Goal: Submit feedback/report problem: Provide input to the site owners about the experience or issues

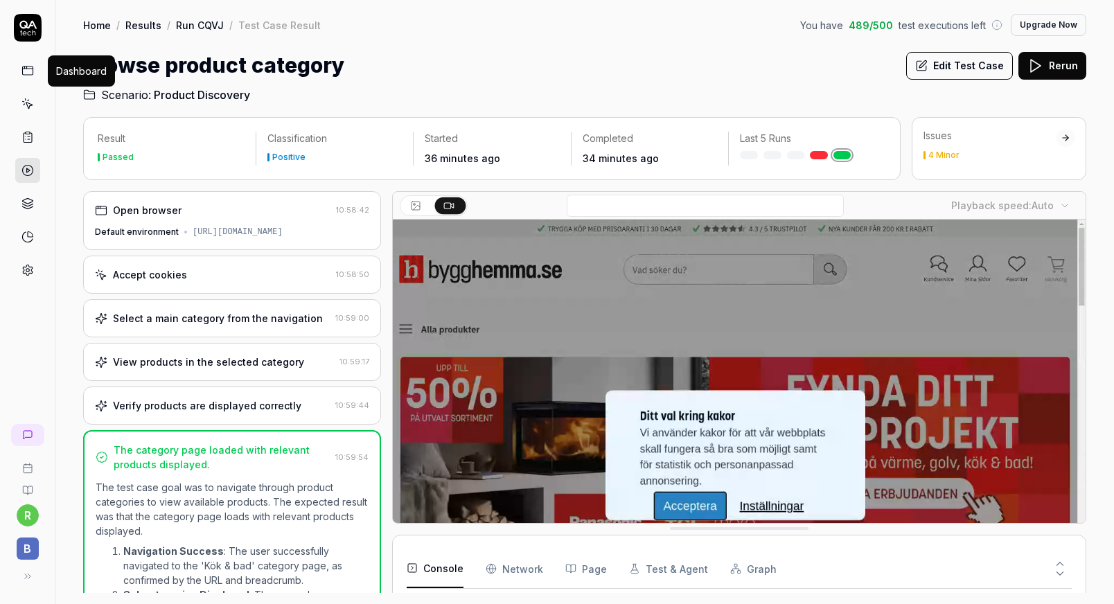
scroll to position [175, 0]
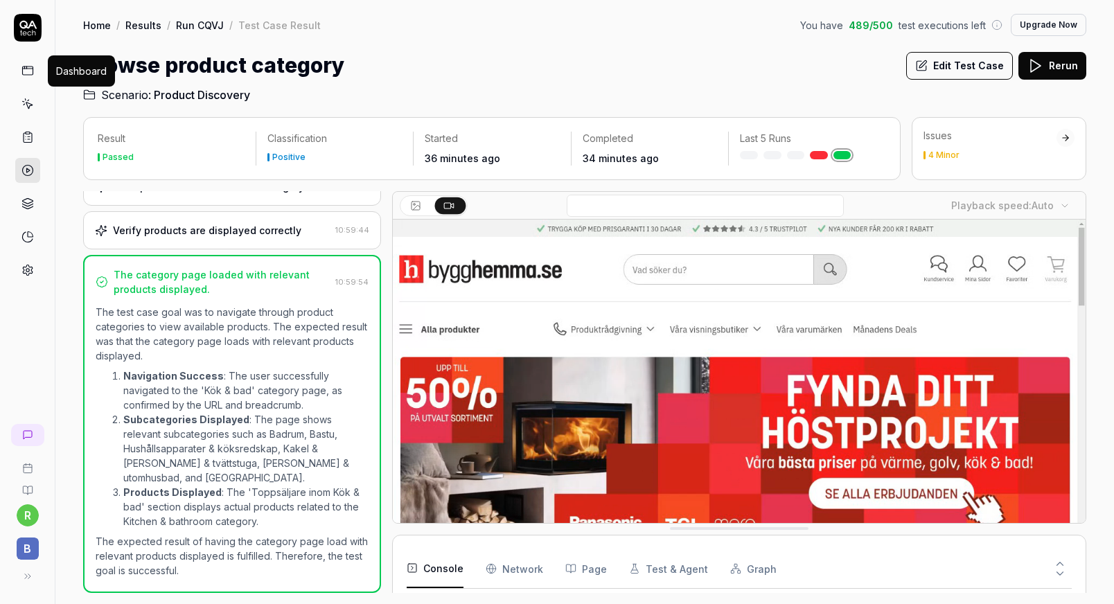
click at [1064, 24] on button "Upgrade Now" at bounding box center [1049, 25] width 76 height 22
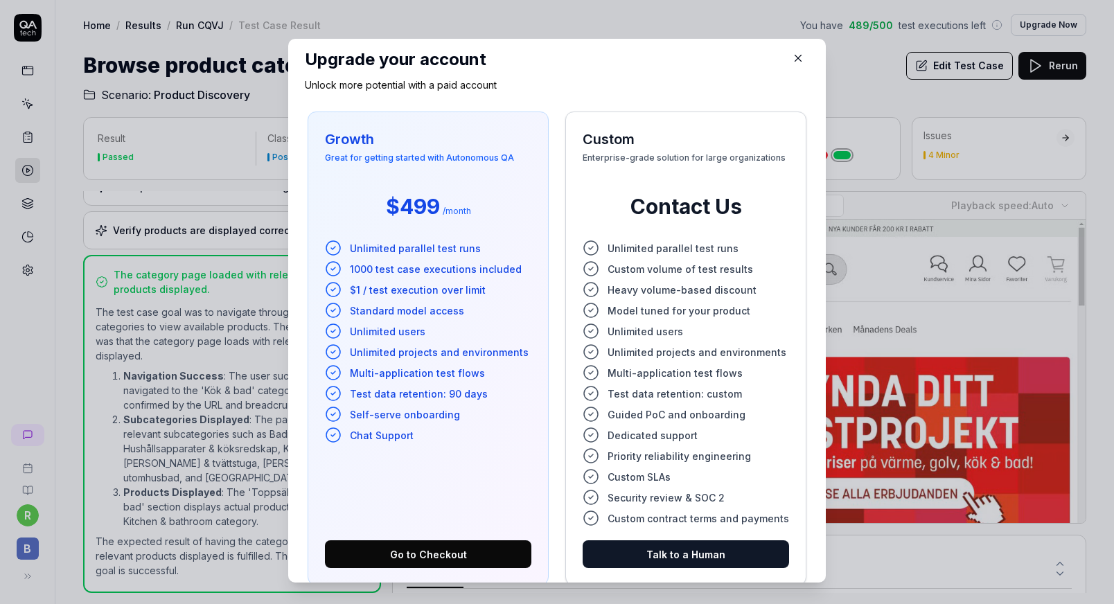
scroll to position [0, 0]
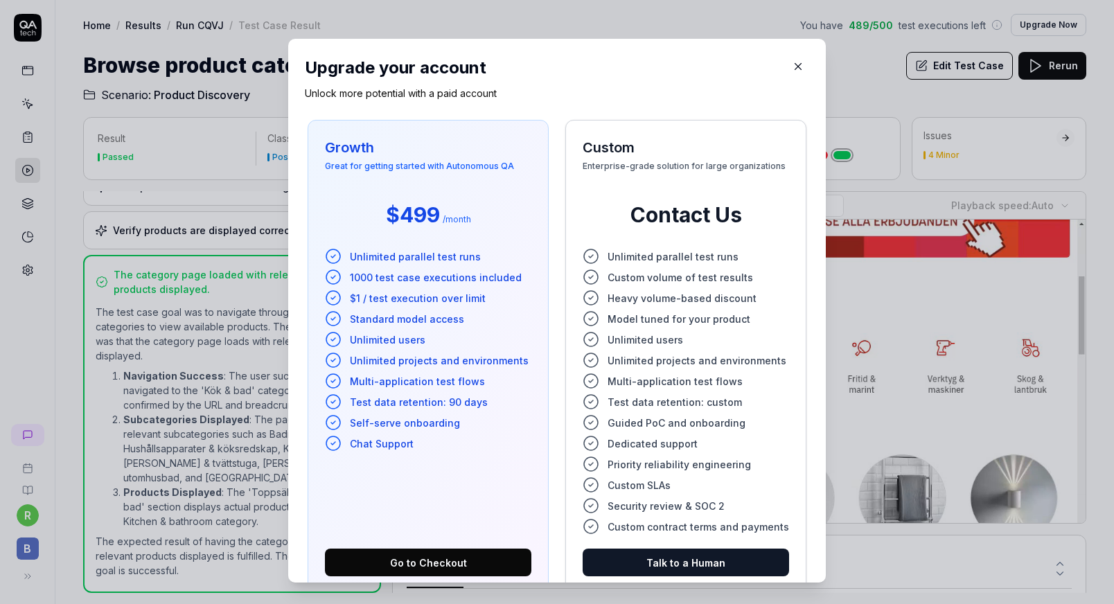
click at [792, 69] on icon "button" at bounding box center [798, 66] width 12 height 12
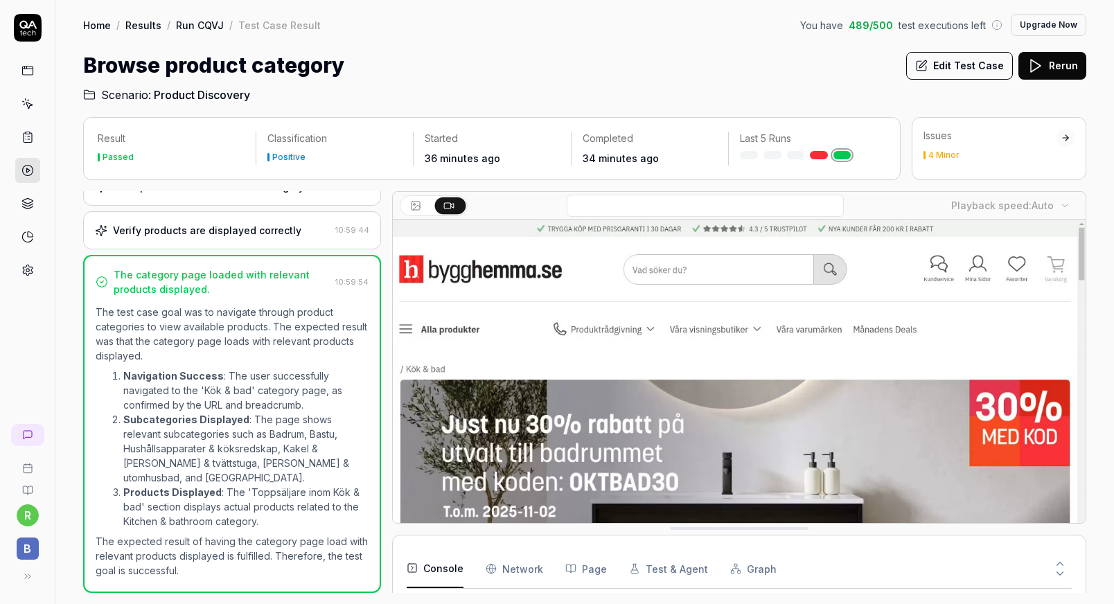
click at [1058, 23] on button "Upgrade Now" at bounding box center [1049, 25] width 76 height 22
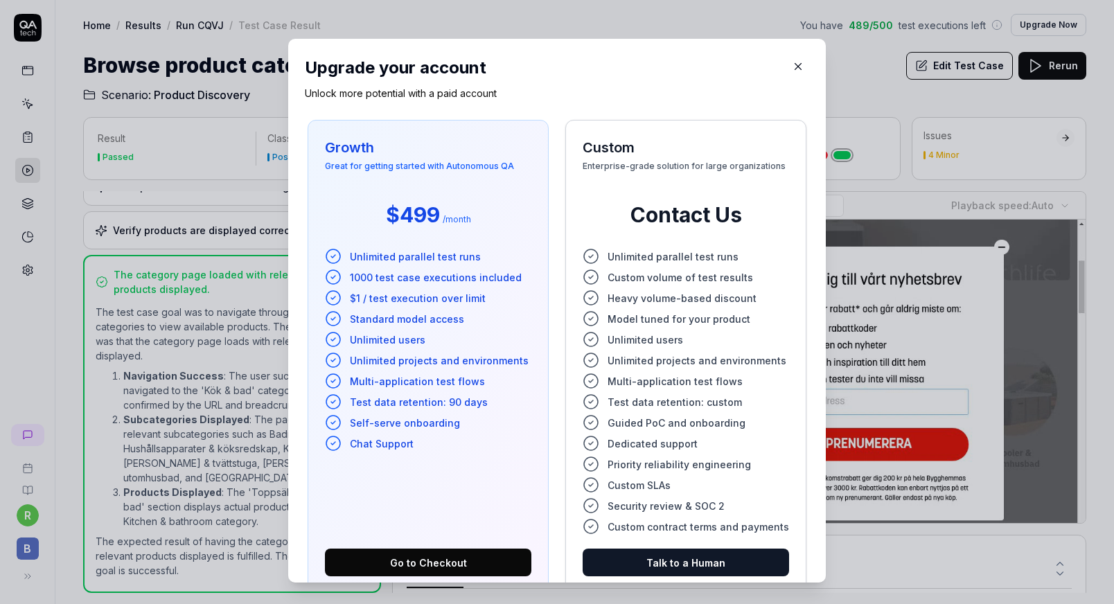
click at [792, 65] on icon "button" at bounding box center [798, 66] width 12 height 12
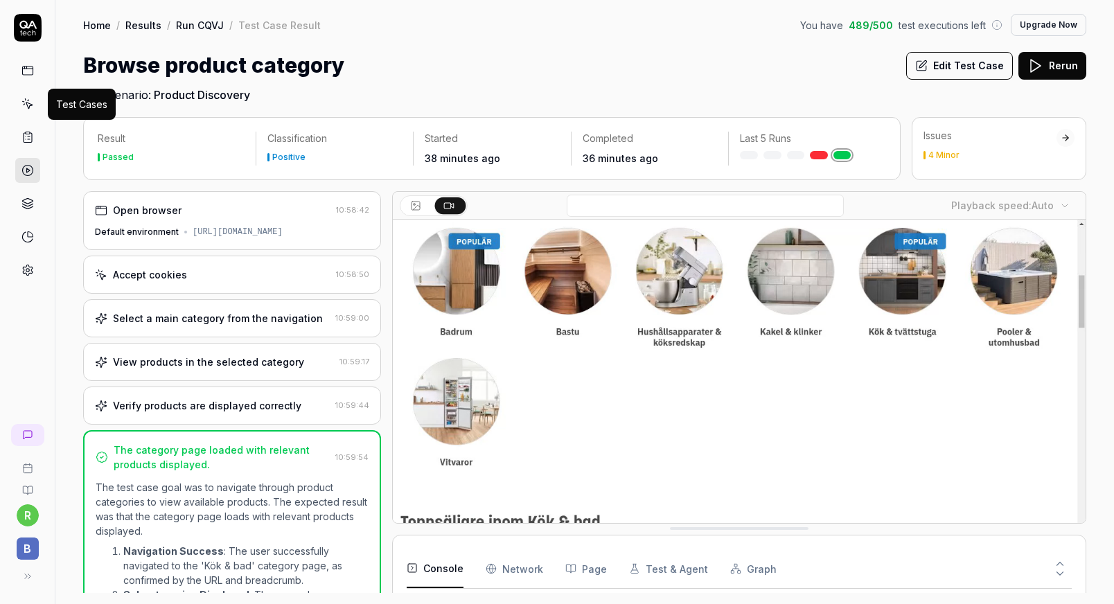
click at [29, 106] on icon at bounding box center [29, 106] width 6 height 6
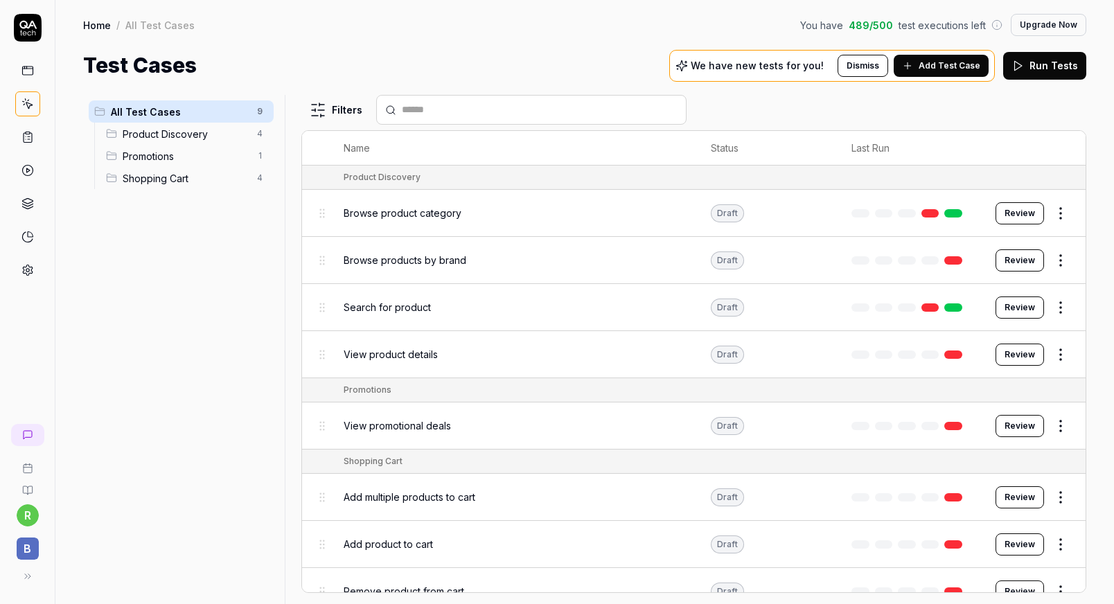
click at [1048, 263] on html "r B Home / All Test Cases You have 489 / 500 test executions left Upgrade Now H…" at bounding box center [557, 302] width 1114 height 604
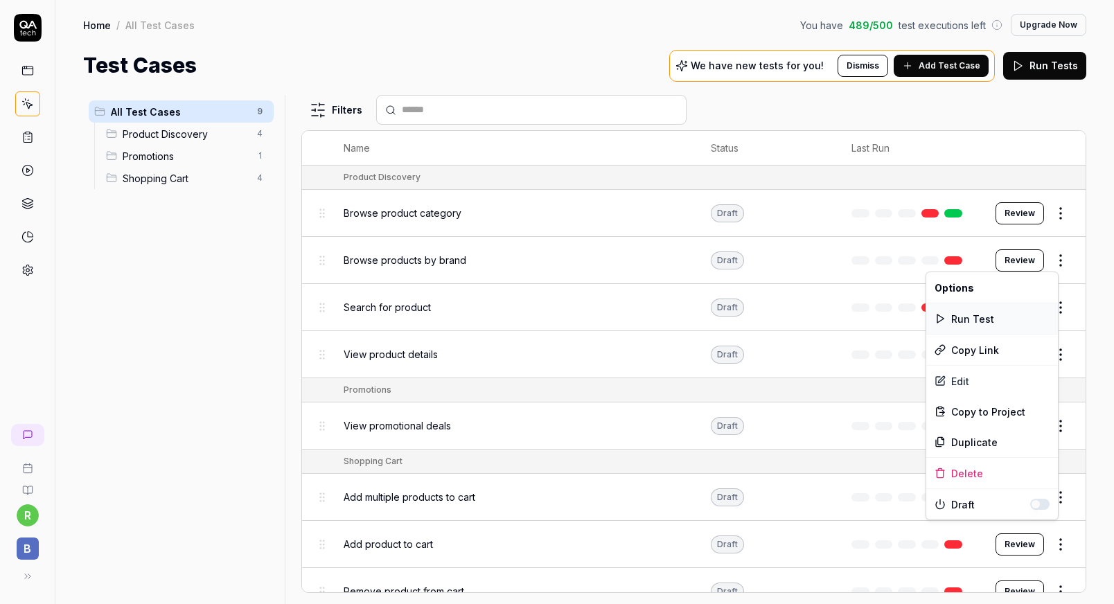
click at [985, 317] on div "Run Test" at bounding box center [992, 318] width 132 height 30
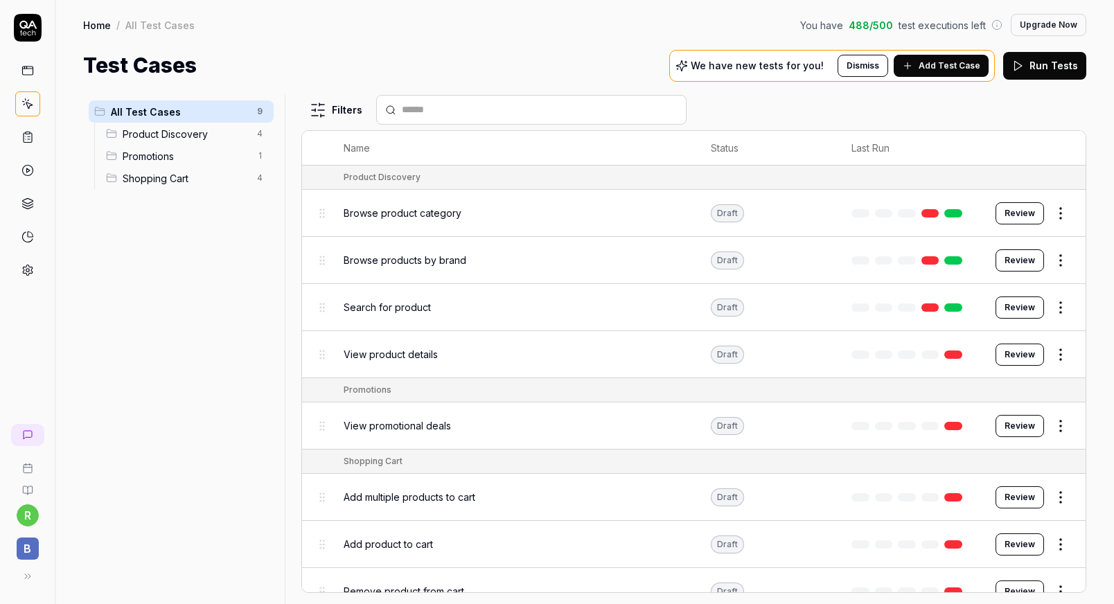
click at [378, 307] on span "Search for product" at bounding box center [387, 307] width 87 height 15
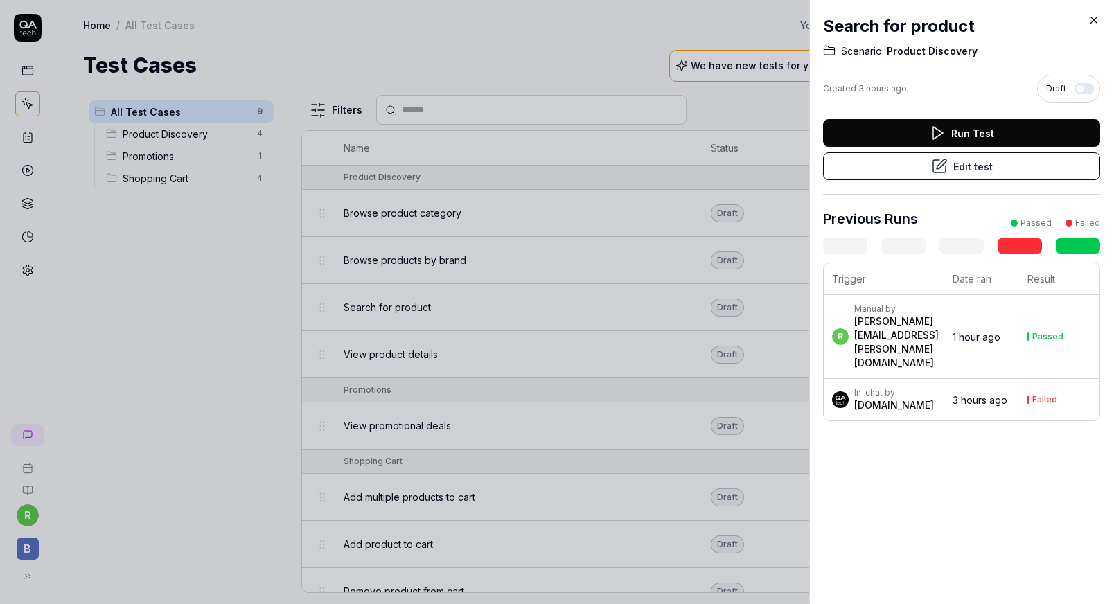
click at [1091, 19] on icon at bounding box center [1094, 20] width 12 height 12
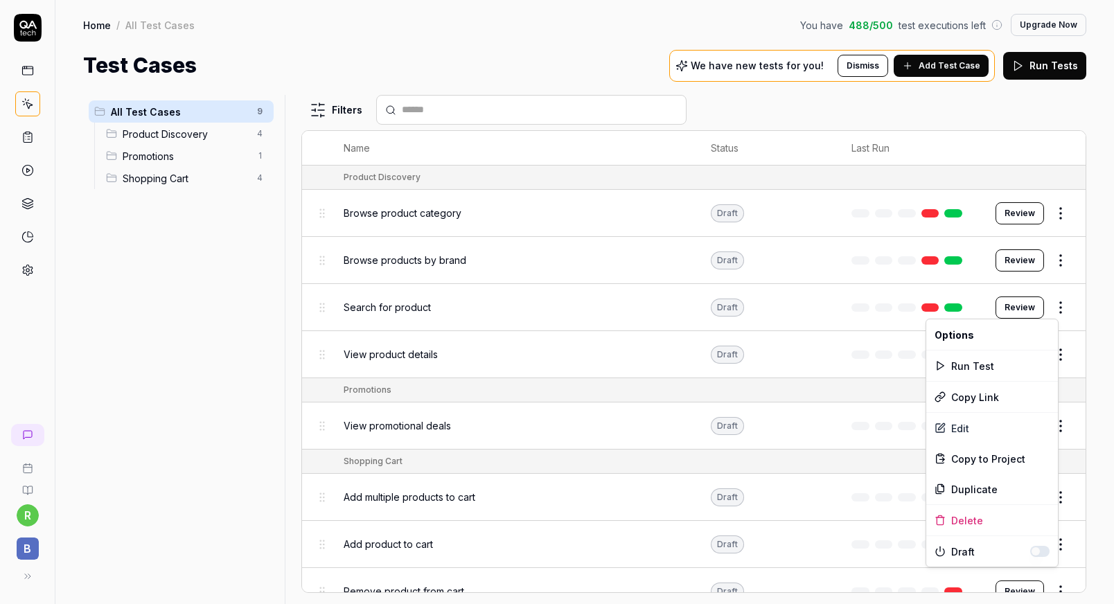
click at [1049, 305] on html "r B Home / All Test Cases You have 488 / 500 test executions left Upgrade Now H…" at bounding box center [557, 302] width 1114 height 604
click at [26, 138] on html "r B Home / All Test Cases You have 488 / 500 test executions left Upgrade Now H…" at bounding box center [557, 302] width 1114 height 604
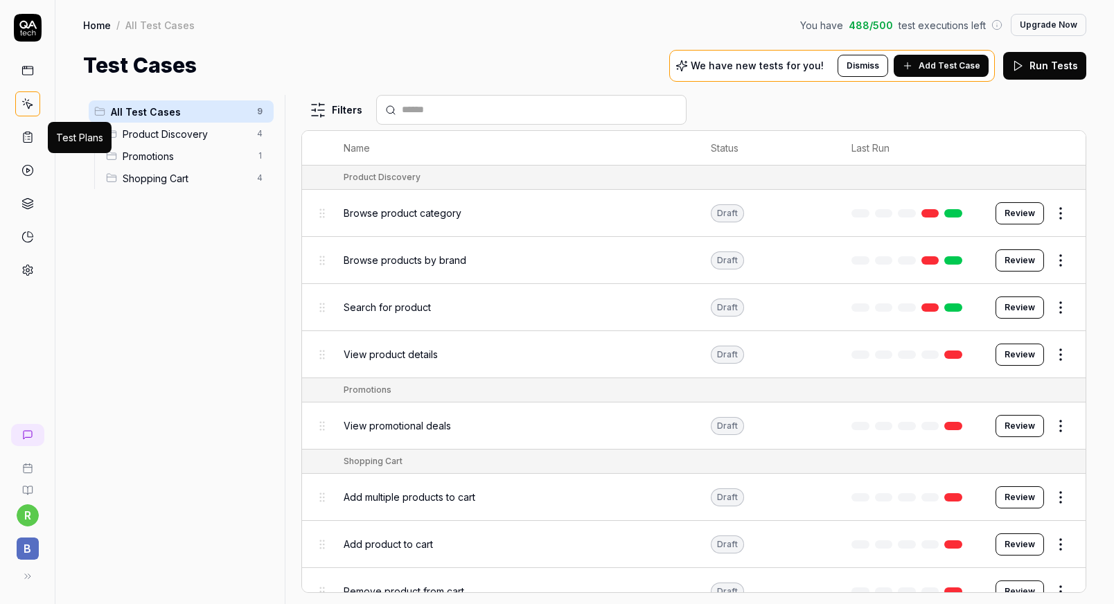
click at [30, 139] on icon at bounding box center [29, 139] width 2 height 0
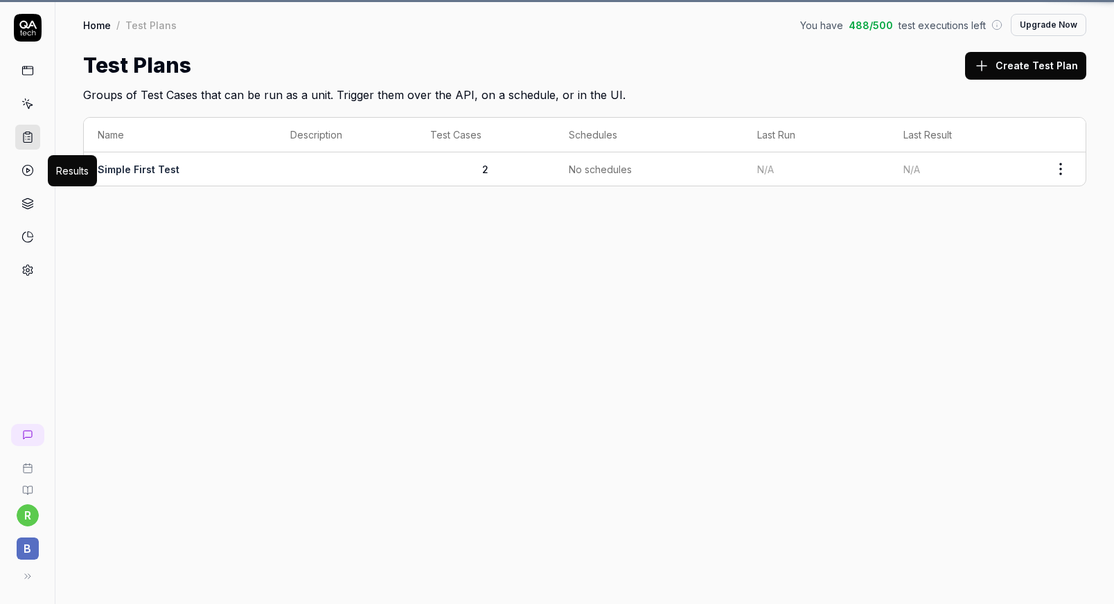
click at [25, 176] on icon at bounding box center [27, 170] width 12 height 12
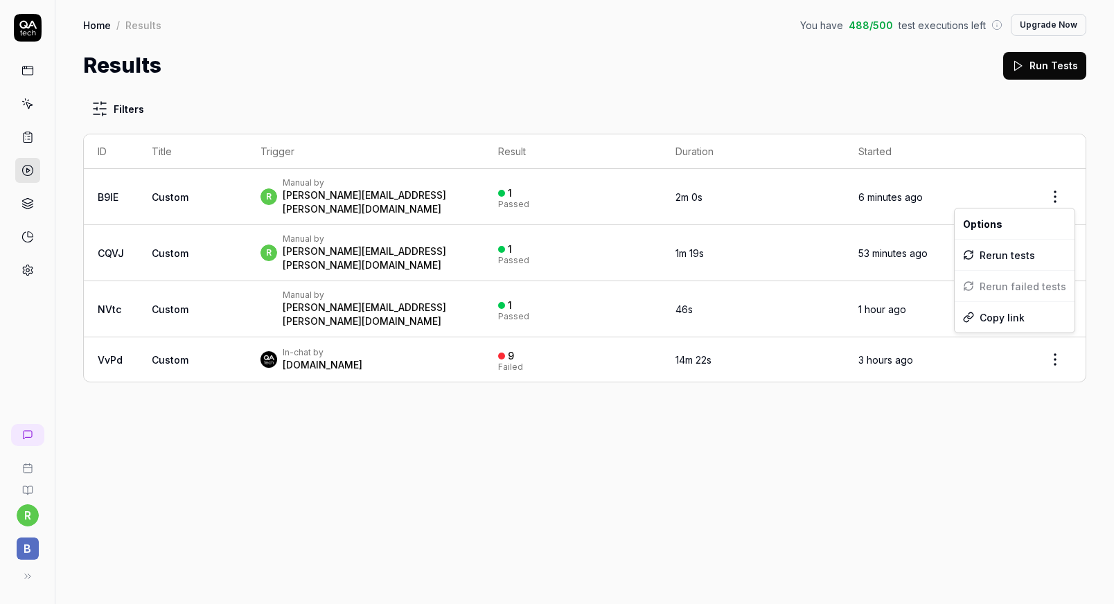
click at [1059, 188] on html "r B Home / Results You have 488 / 500 test executions left Upgrade Now Home / R…" at bounding box center [557, 302] width 1114 height 604
click at [114, 192] on html "r B Home / Results You have 488 / 500 test executions left Upgrade Now Home / R…" at bounding box center [557, 302] width 1114 height 604
click at [112, 193] on link "B9IE" at bounding box center [108, 197] width 21 height 12
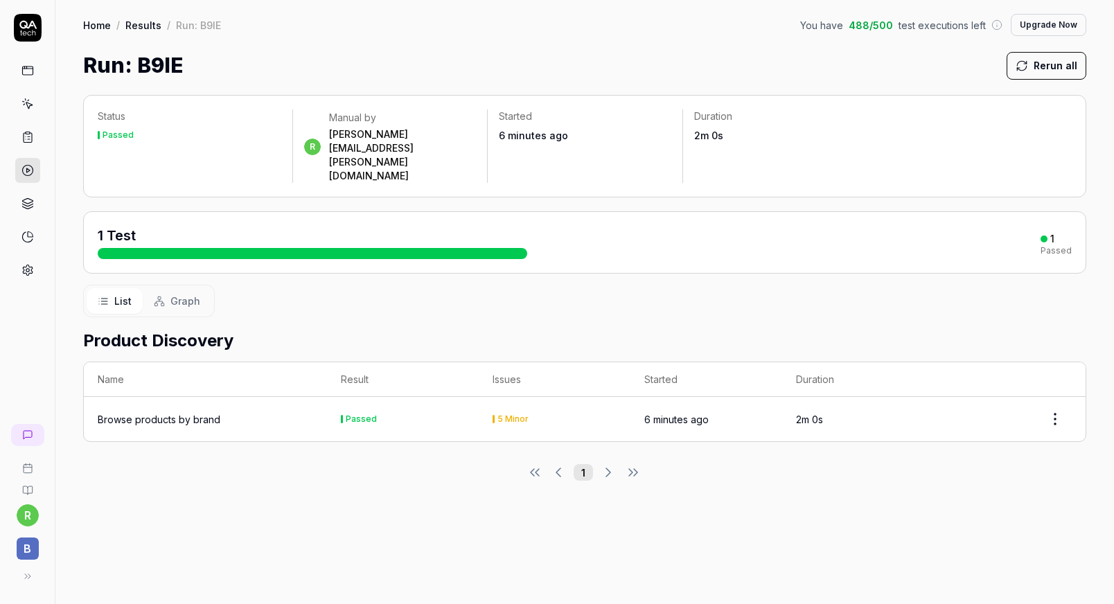
click at [181, 412] on div "Browse products by brand" at bounding box center [159, 419] width 123 height 15
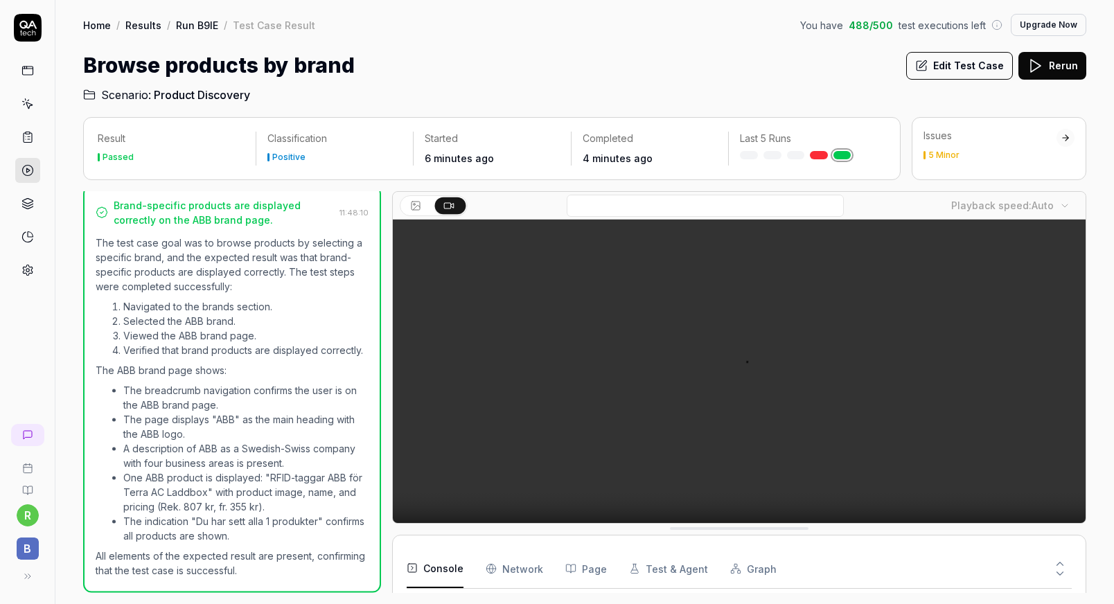
scroll to position [303, 0]
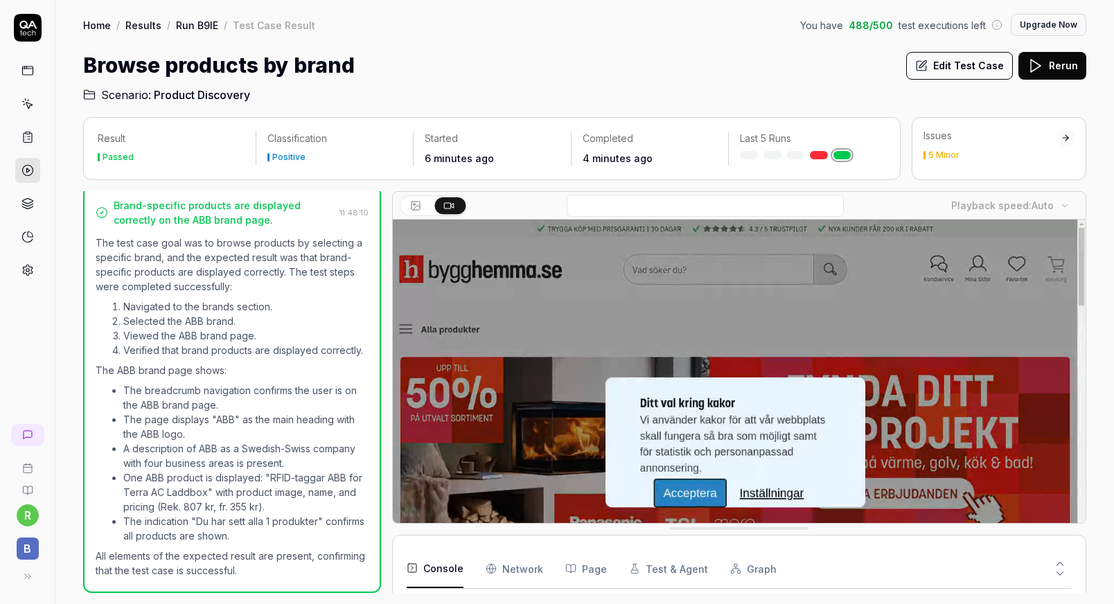
click at [950, 155] on div "5 Minor" at bounding box center [943, 155] width 31 height 8
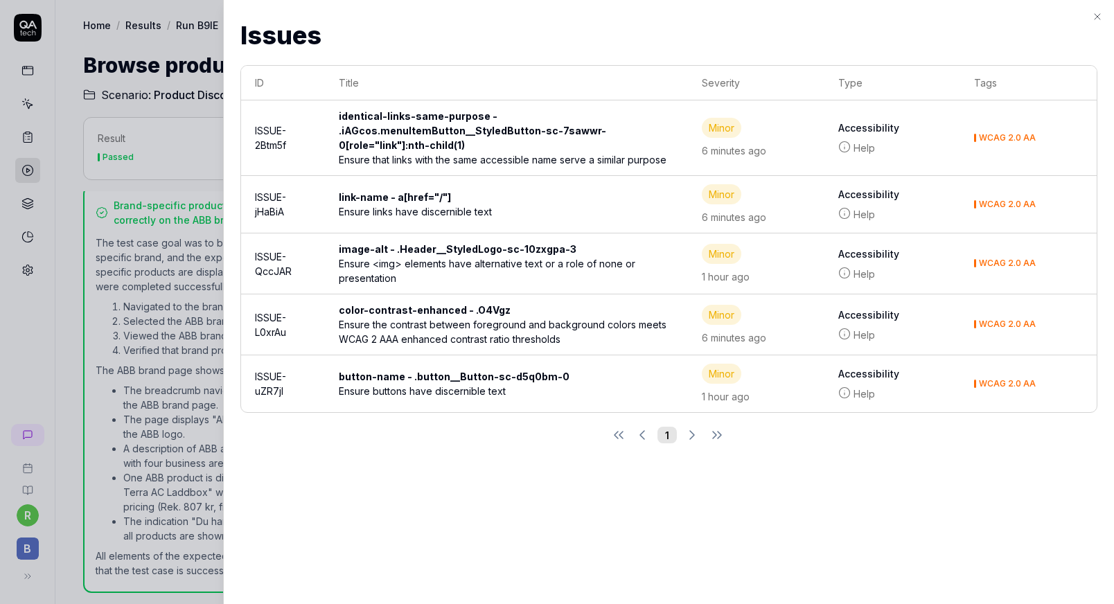
click at [477, 380] on div "button-name - .button__Button-sc-d5q0bm-0" at bounding box center [460, 376] width 242 height 15
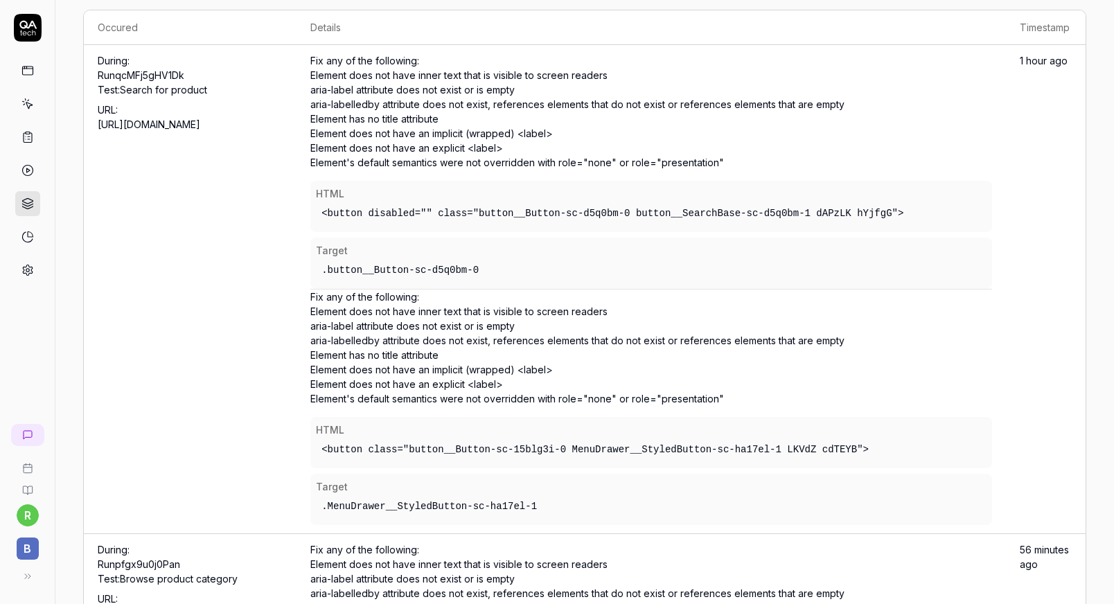
scroll to position [348, 0]
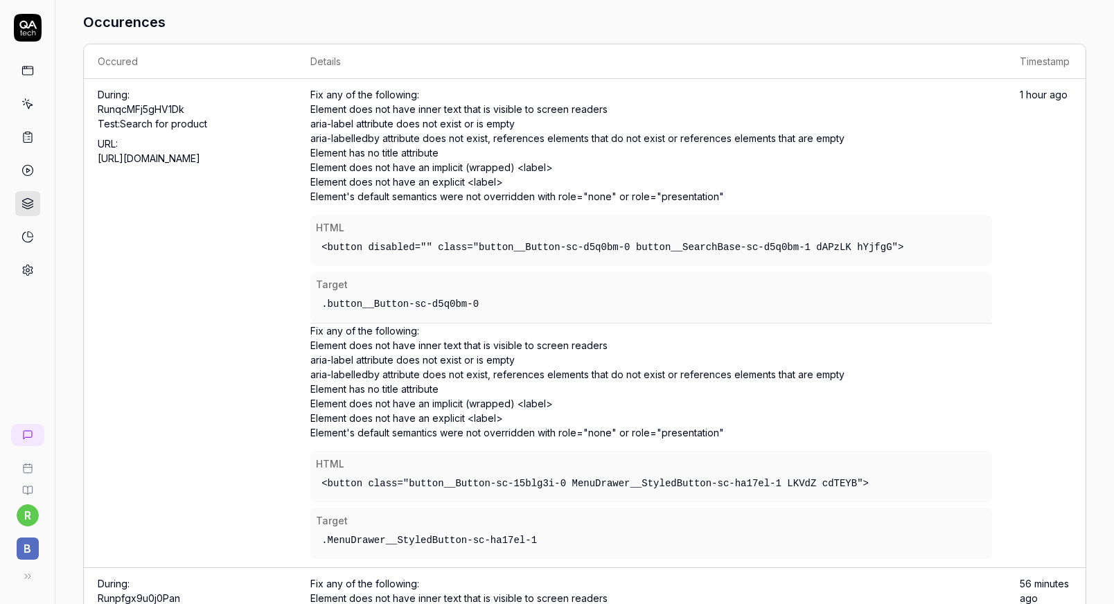
drag, startPoint x: 309, startPoint y: 108, endPoint x: 742, endPoint y: 196, distance: 441.8
click at [742, 196] on div "Fix any of the following: Element does not have inner text that is visible to s…" at bounding box center [651, 205] width 682 height 236
copy div "Element does not have inner text that is visible to screen readers aria-label a…"
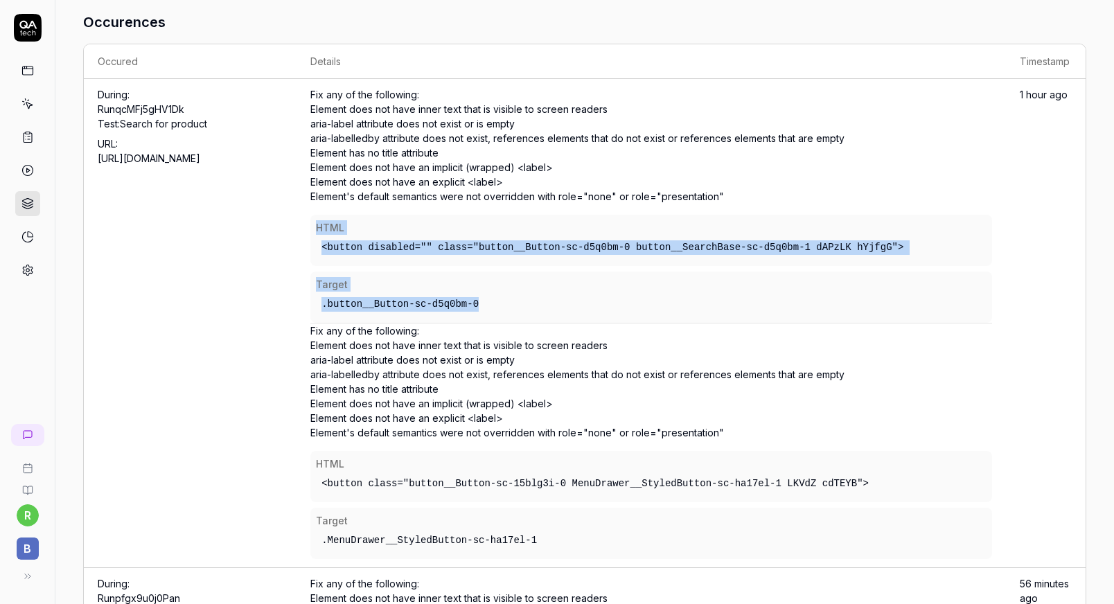
drag, startPoint x: 314, startPoint y: 224, endPoint x: 479, endPoint y: 301, distance: 182.5
click at [479, 301] on div "HTML <button disabled="" class="button__Button-sc-d5q0bm-0 button__SearchBase-s…" at bounding box center [651, 269] width 682 height 108
copy div "HTML <button disabled="" class="button__Button-sc-d5q0bm-0 button__SearchBase-s…"
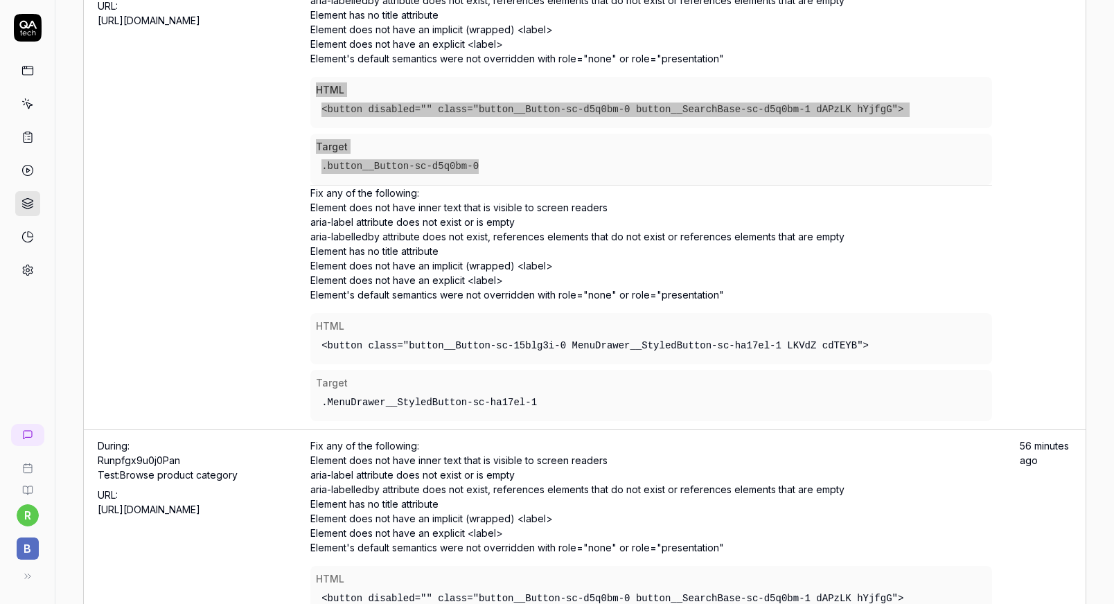
scroll to position [486, 0]
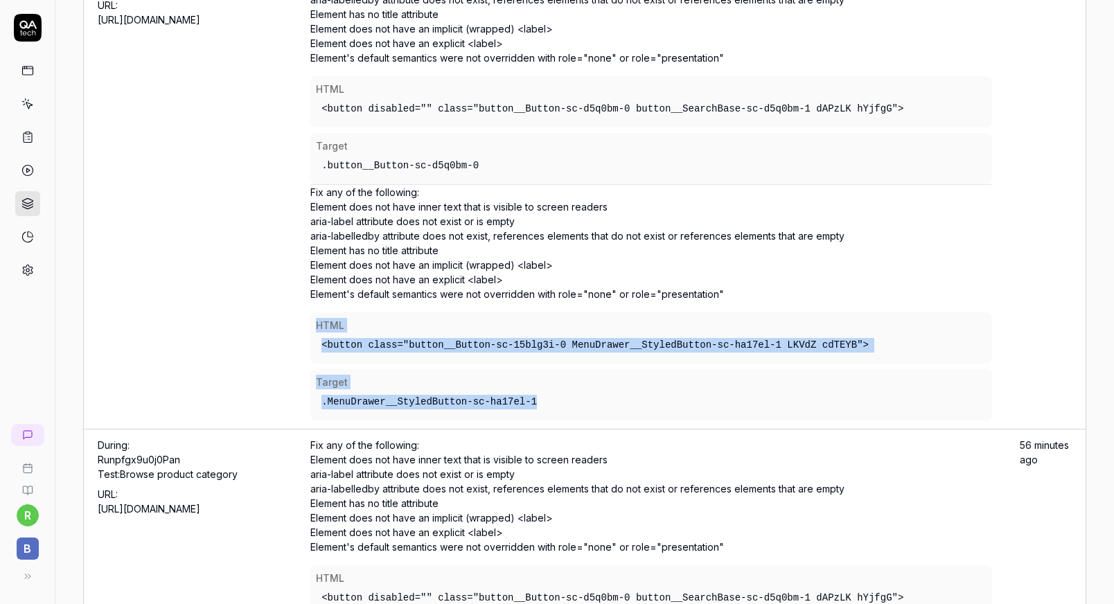
drag, startPoint x: 314, startPoint y: 326, endPoint x: 558, endPoint y: 402, distance: 255.3
click at [558, 402] on div "HTML <button class="button__Button-sc-15blg3i-0 MenuDrawer__StyledButton-sc-ha1…" at bounding box center [651, 366] width 682 height 108
copy div "HTML <button class="button__Button-sc-15blg3i-0 MenuDrawer__StyledButton-sc-ha1…"
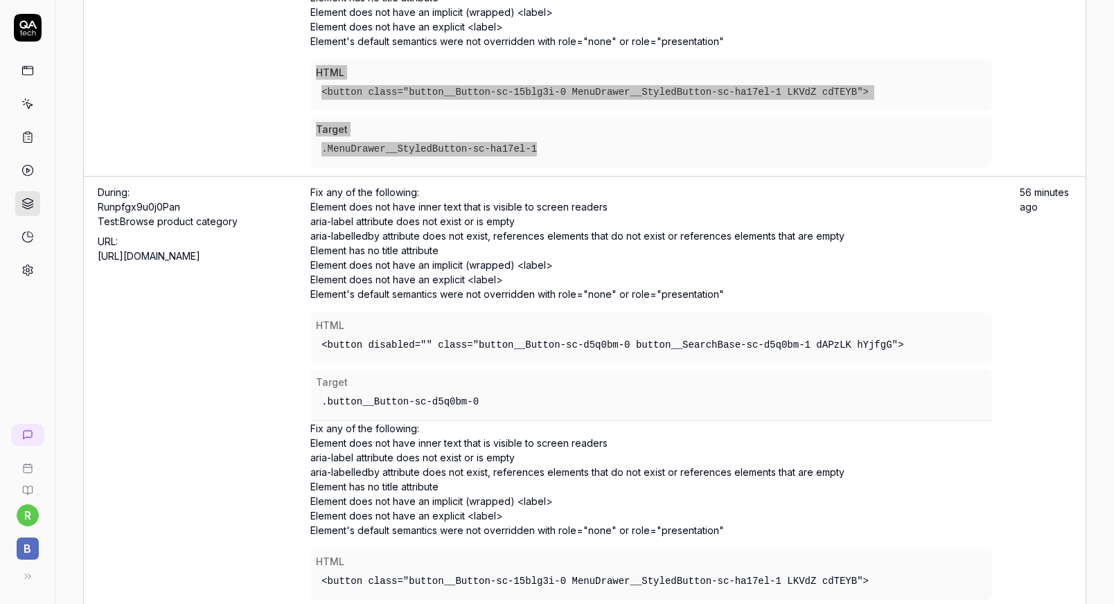
scroll to position [763, 0]
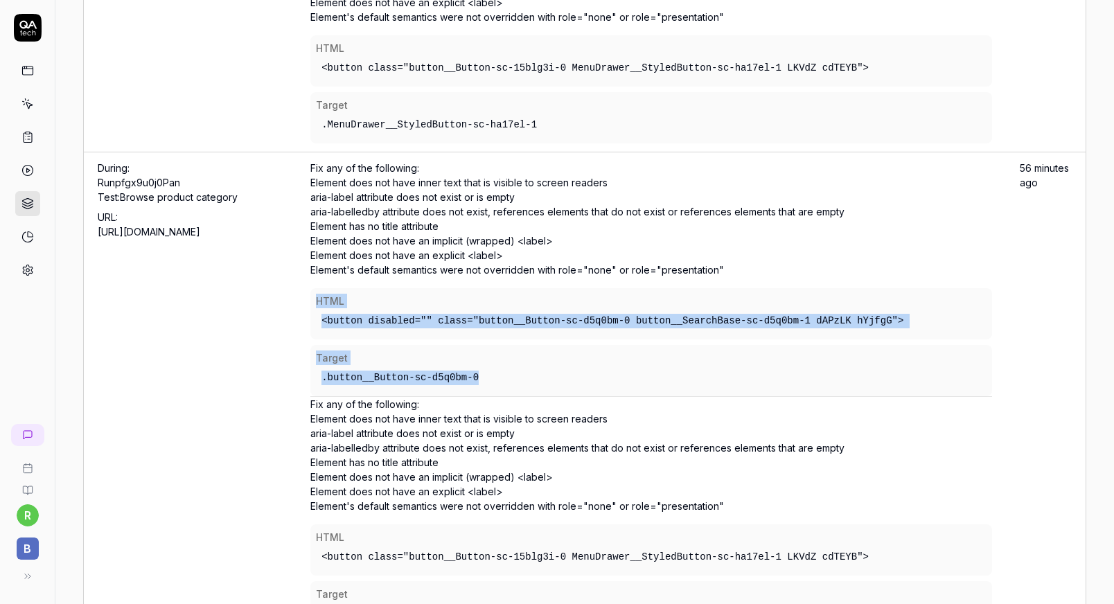
drag, startPoint x: 314, startPoint y: 301, endPoint x: 495, endPoint y: 374, distance: 195.8
click at [495, 374] on div "HTML <button disabled="" class="button__Button-sc-d5q0bm-0 button__SearchBase-s…" at bounding box center [651, 342] width 682 height 108
copy div "HTML <button disabled="" class="button__Button-sc-d5q0bm-0 button__SearchBase-s…"
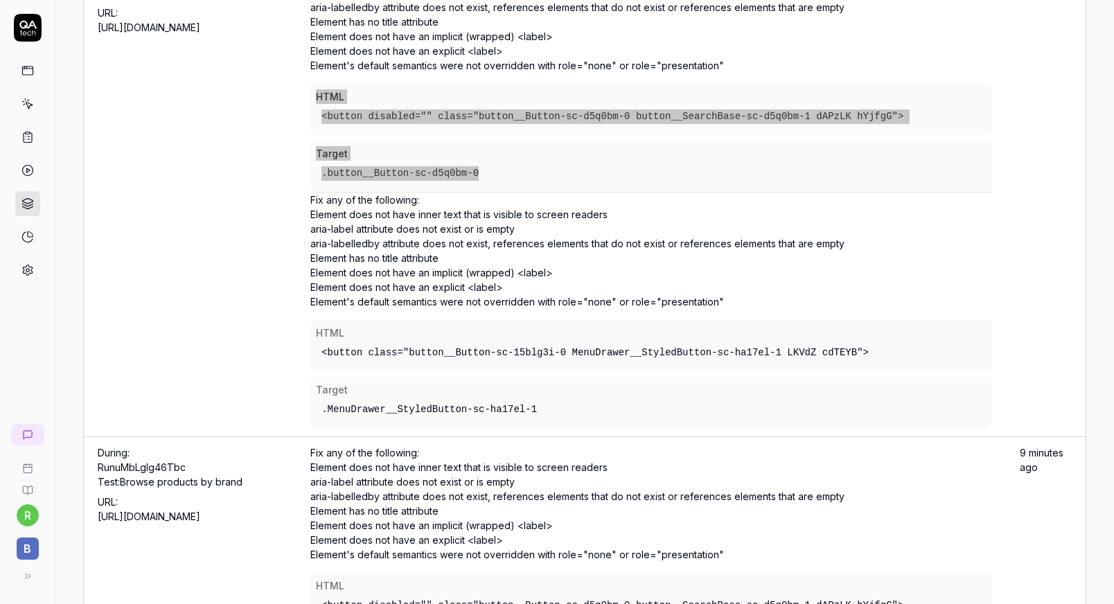
scroll to position [971, 0]
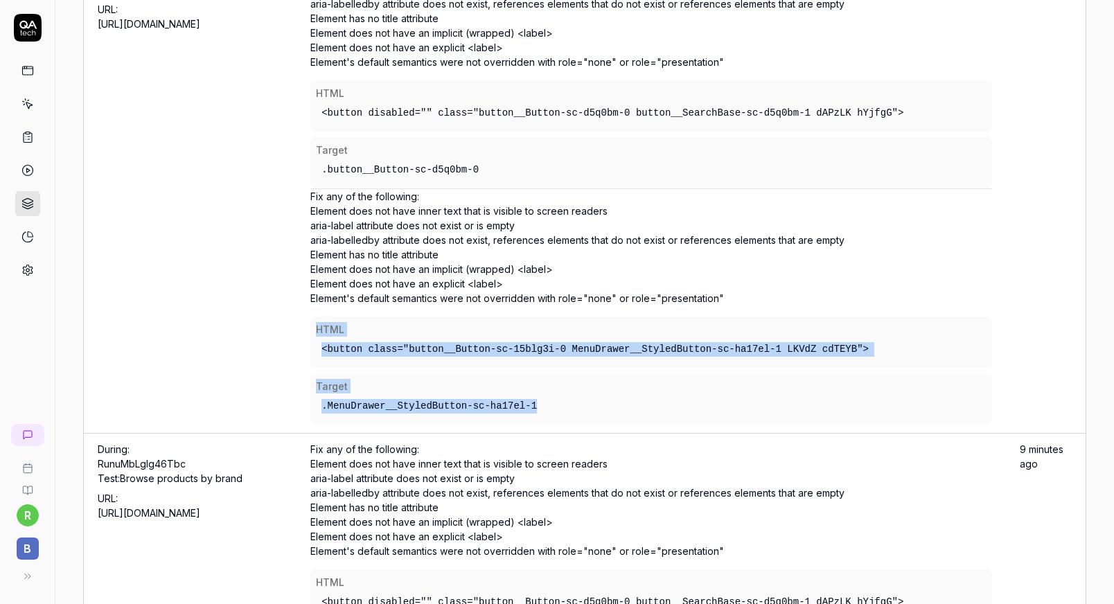
drag, startPoint x: 315, startPoint y: 326, endPoint x: 553, endPoint y: 406, distance: 251.3
click at [553, 406] on div "HTML <button class="button__Button-sc-15blg3i-0 MenuDrawer__StyledButton-sc-ha1…" at bounding box center [651, 371] width 682 height 108
copy div "HTML <button class="button__Button-sc-15blg3i-0 MenuDrawer__StyledButton-sc-ha1…"
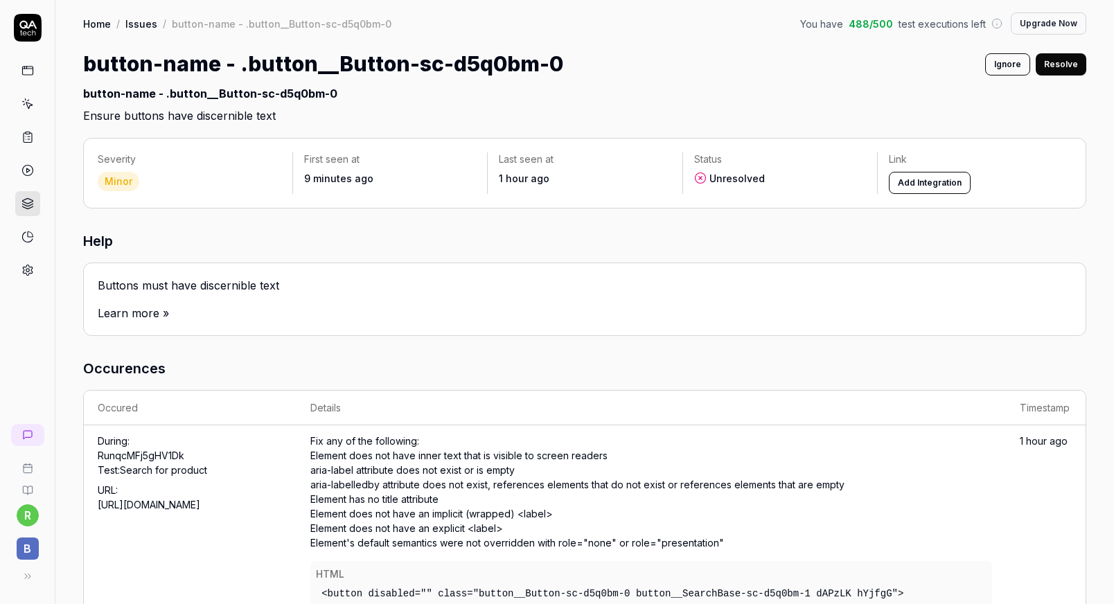
scroll to position [0, 0]
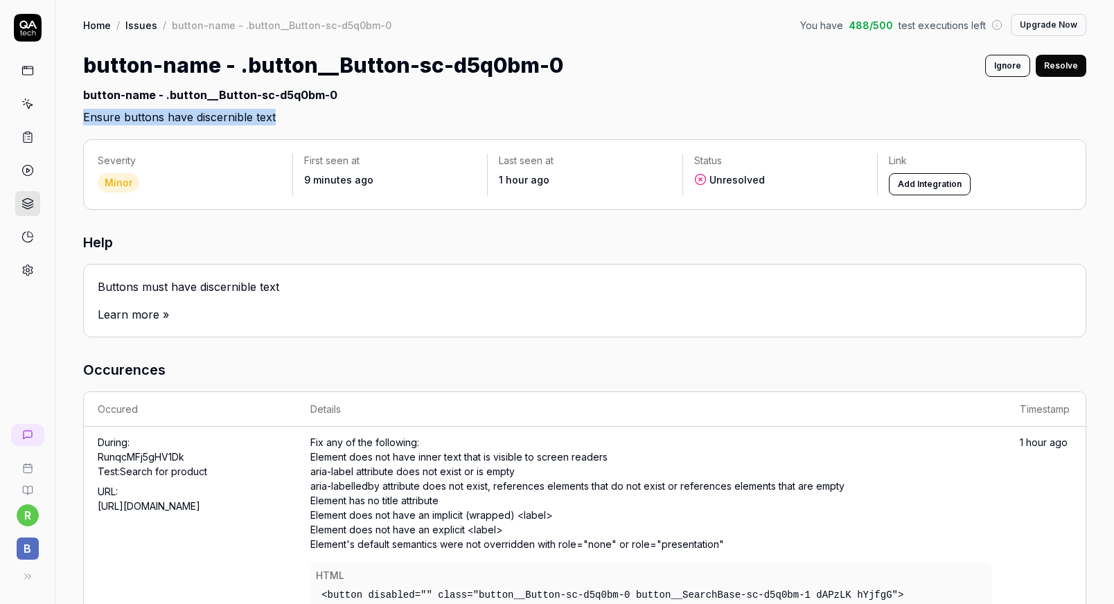
drag, startPoint x: 83, startPoint y: 116, endPoint x: 276, endPoint y: 114, distance: 193.3
click at [276, 114] on h2 "button-name - .button__Button-sc-d5q0bm-0 Ensure buttons have discernible text" at bounding box center [584, 103] width 1003 height 44
copy h2 "Ensure buttons have discernible text"
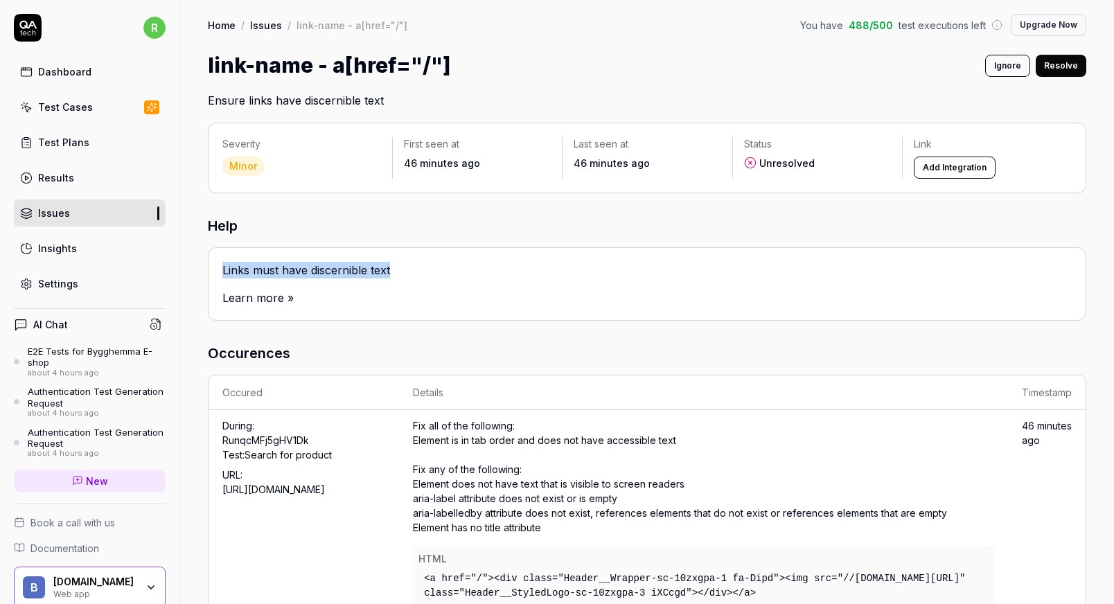
drag, startPoint x: 223, startPoint y: 269, endPoint x: 395, endPoint y: 274, distance: 171.8
click at [395, 275] on div "Links must have discernible text" at bounding box center [646, 276] width 849 height 28
copy div "Links must have discernible text"
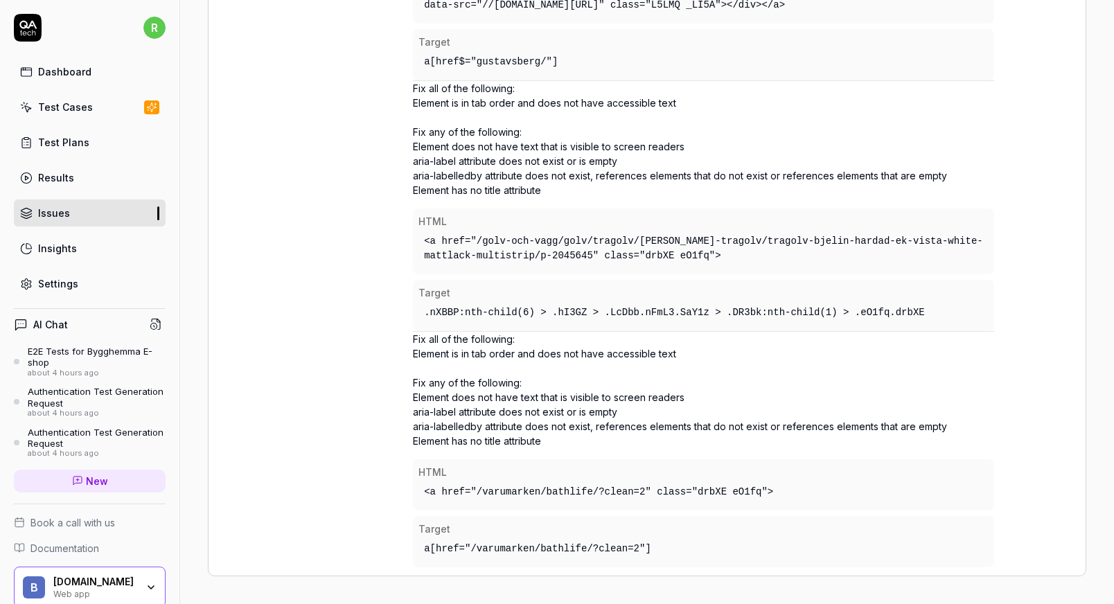
scroll to position [3656, 0]
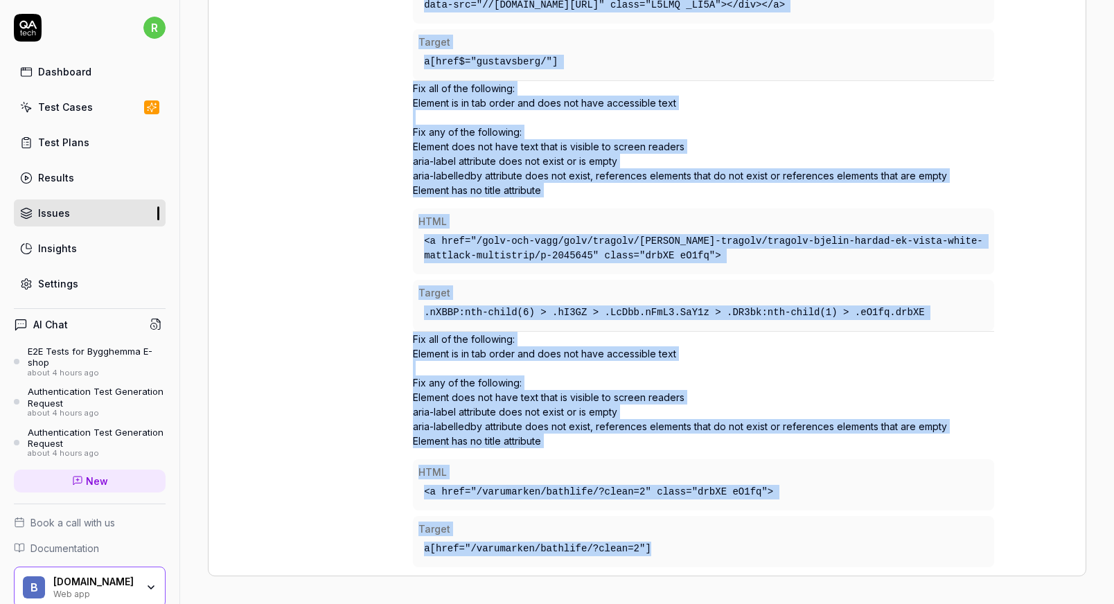
drag, startPoint x: 414, startPoint y: 426, endPoint x: 666, endPoint y: 546, distance: 278.6
copy div "Fix all of the following: Element is in tab order and does not have accessible …"
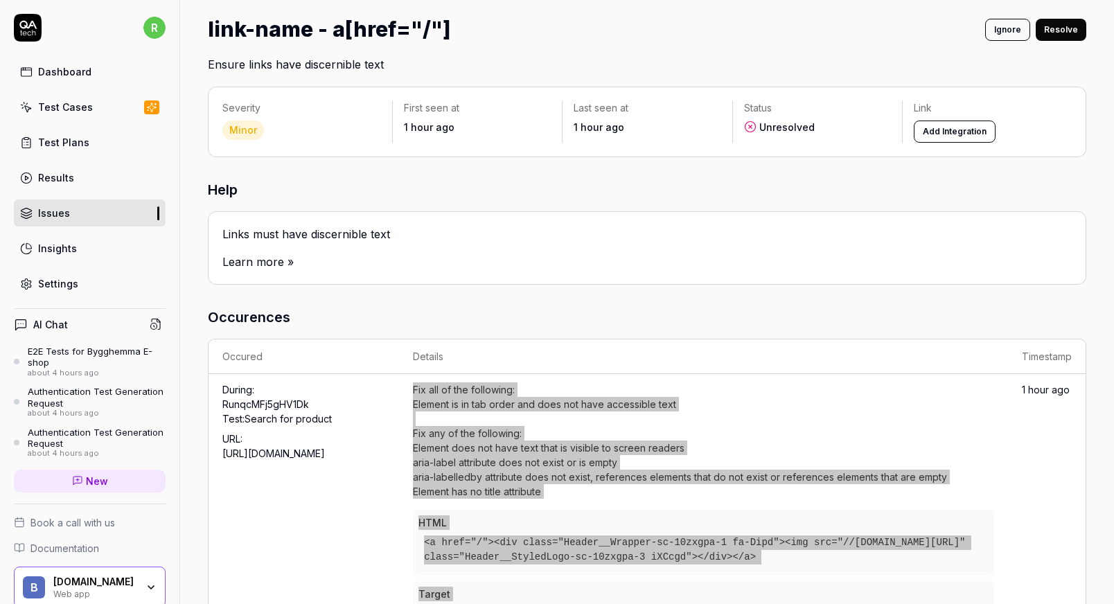
scroll to position [69, 0]
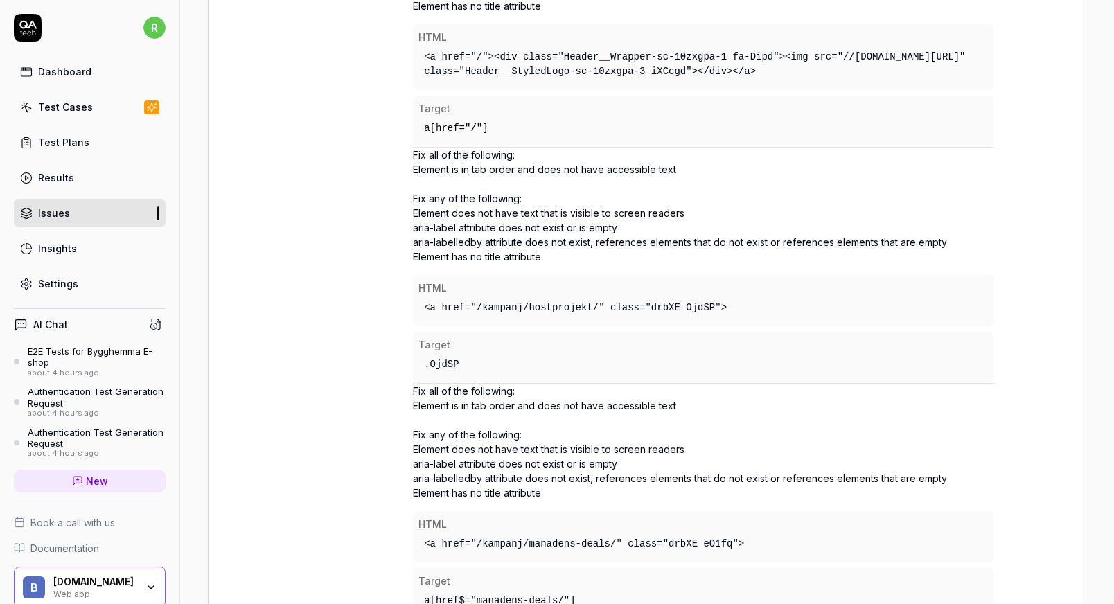
scroll to position [554, 0]
